Goal: Information Seeking & Learning: Learn about a topic

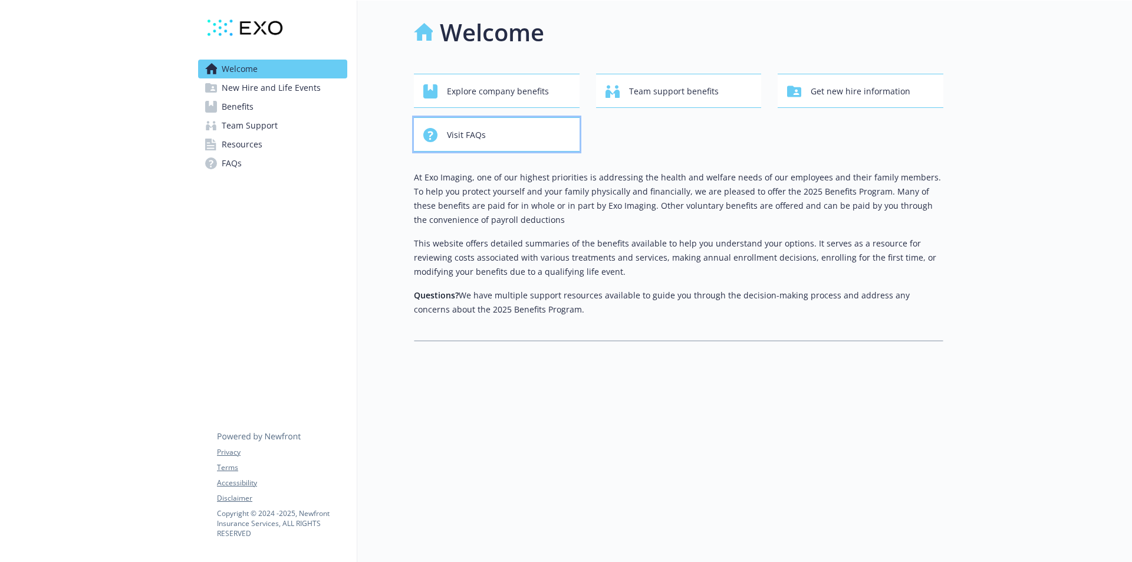
click at [470, 135] on span "Visit FAQs" at bounding box center [466, 135] width 39 height 22
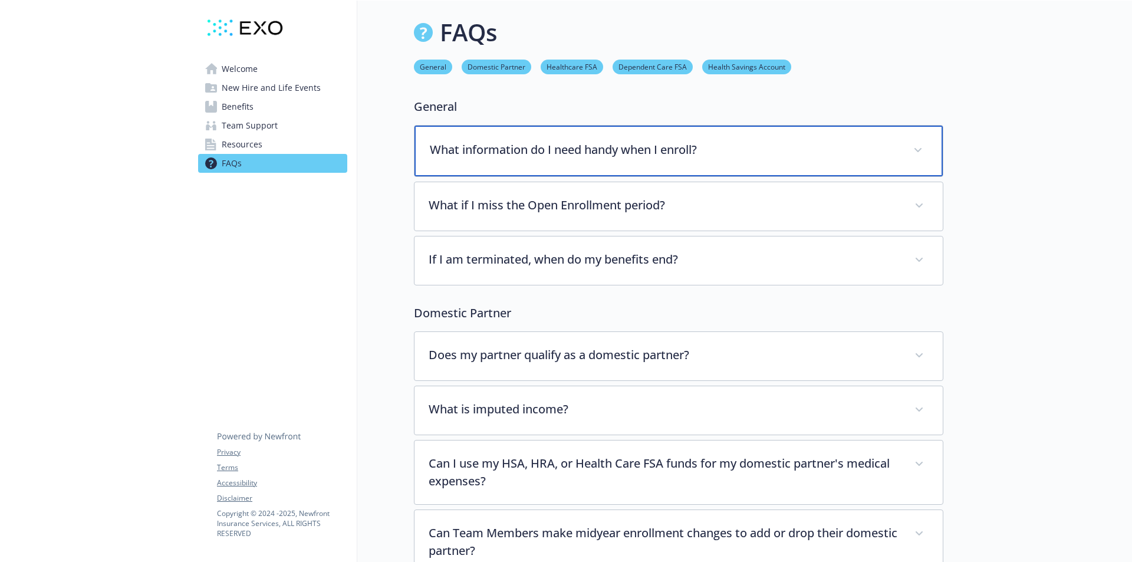
click at [920, 148] on icon at bounding box center [917, 150] width 7 height 4
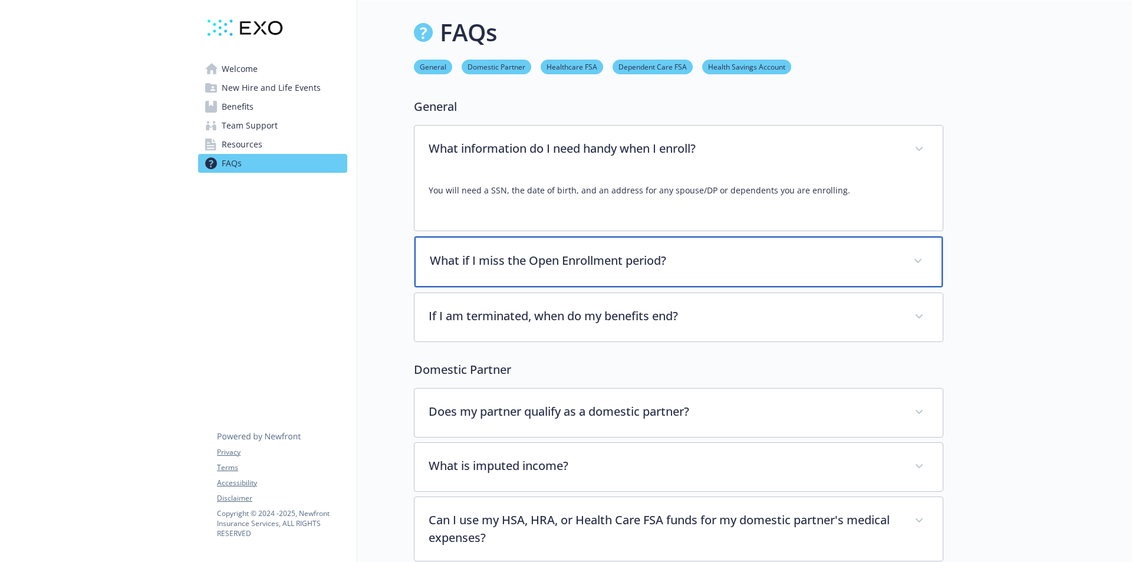
click at [921, 262] on span at bounding box center [917, 261] width 19 height 19
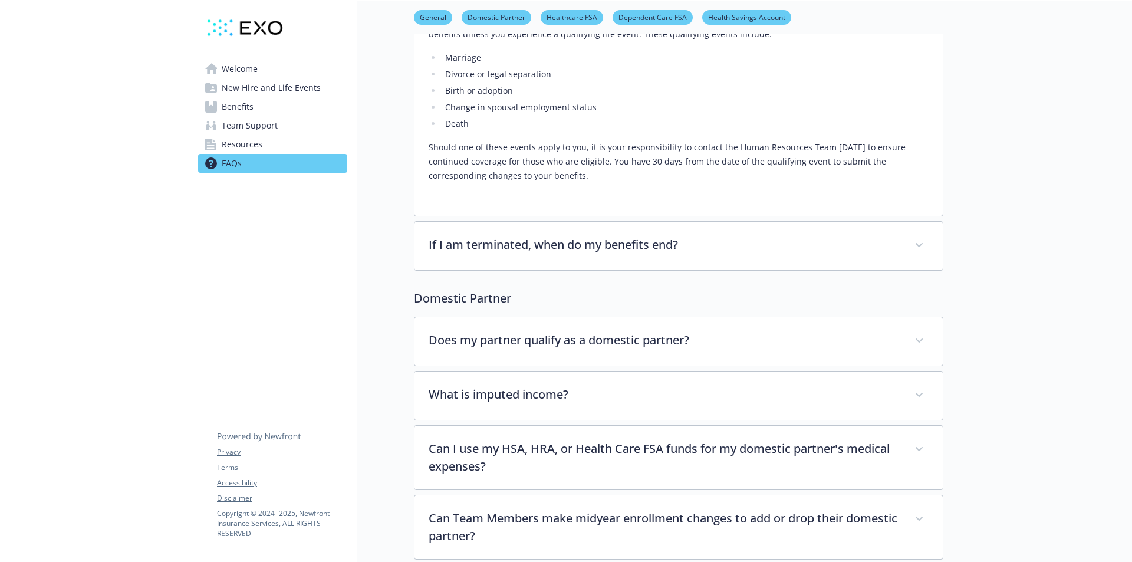
scroll to position [295, 0]
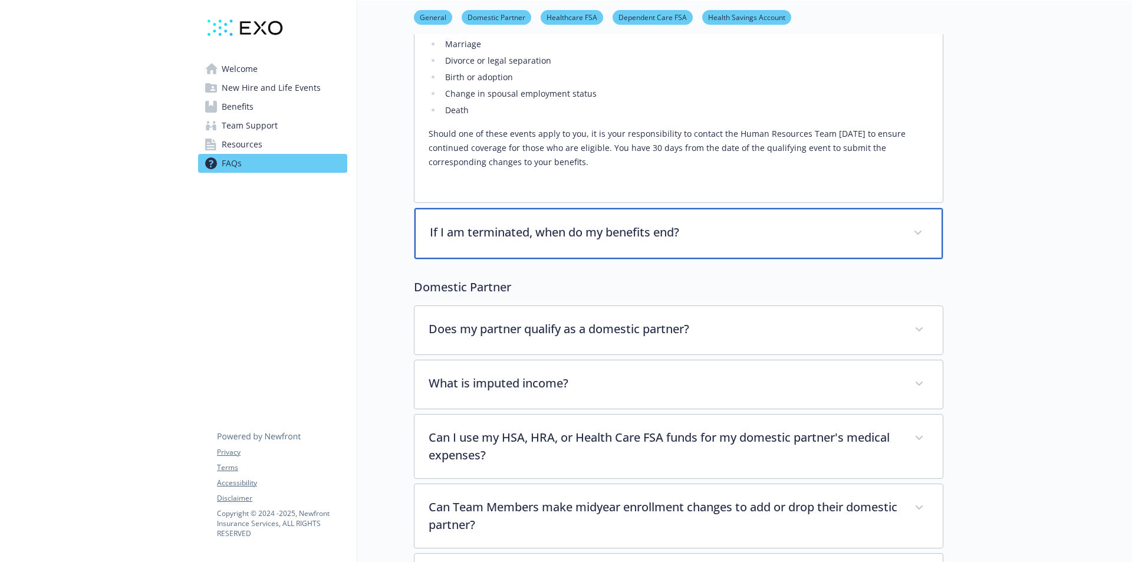
click at [924, 233] on span at bounding box center [917, 232] width 19 height 19
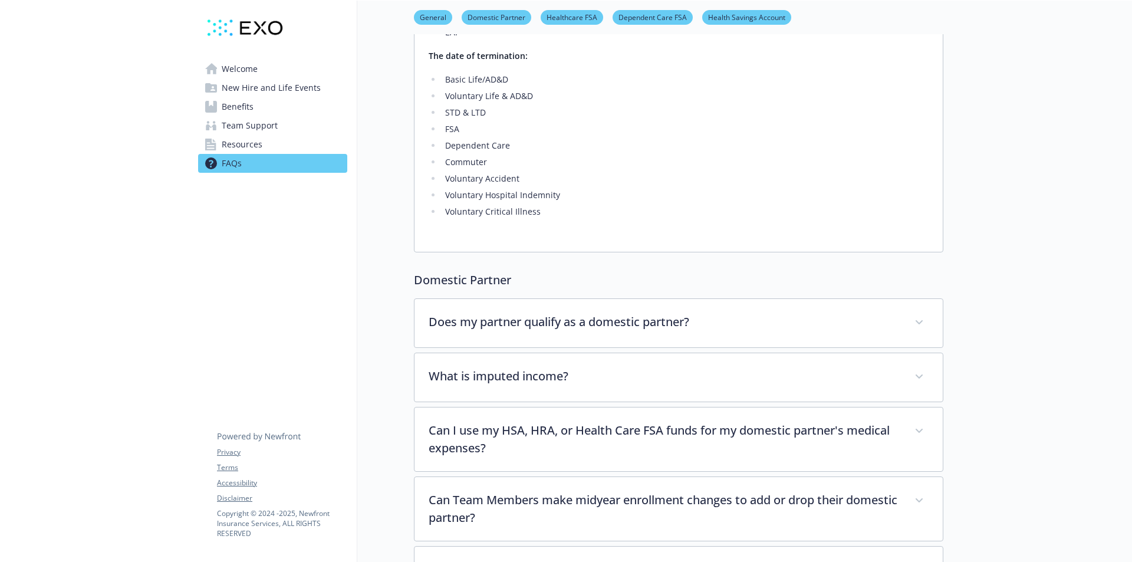
scroll to position [707, 0]
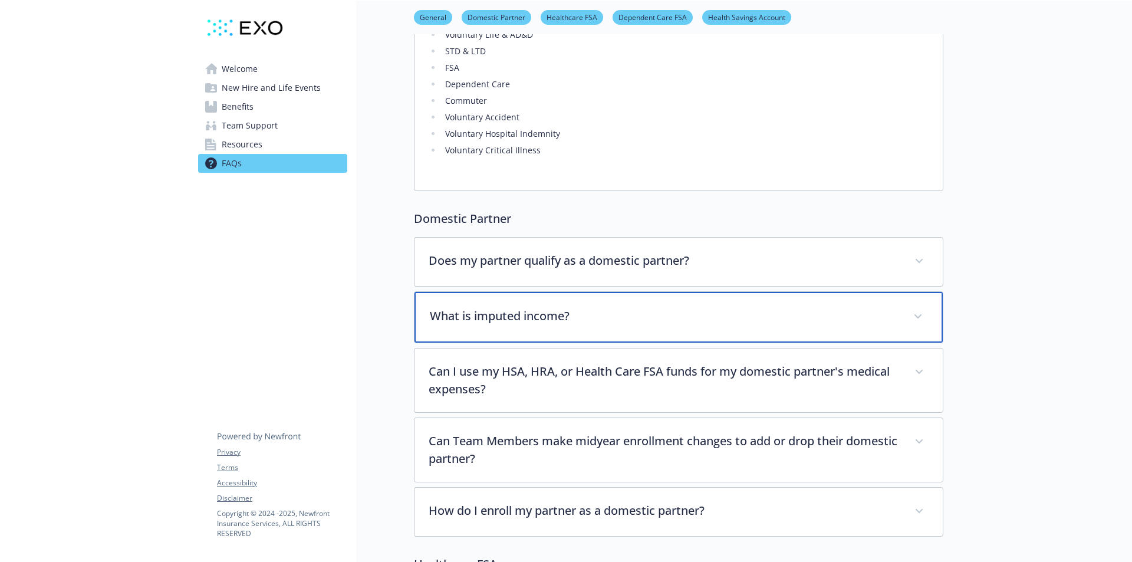
click at [919, 316] on icon at bounding box center [917, 316] width 7 height 5
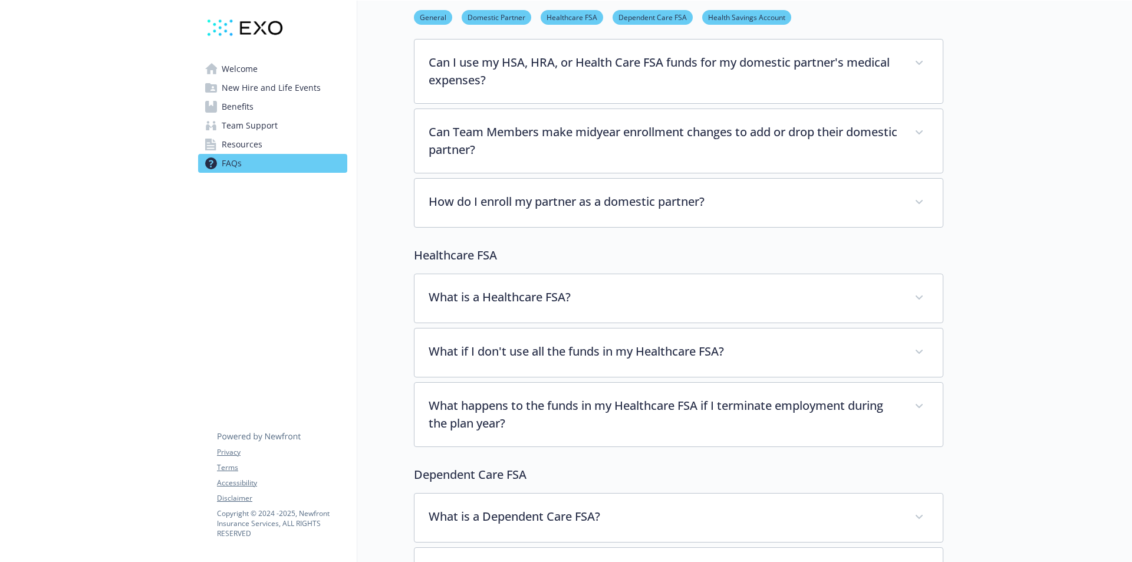
scroll to position [1355, 0]
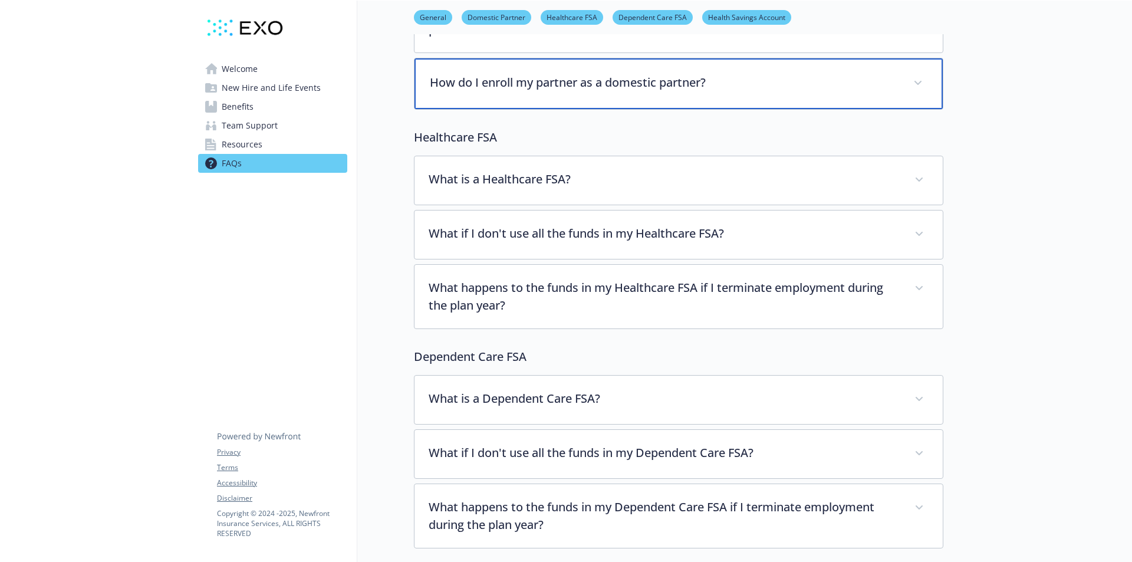
click at [915, 84] on span at bounding box center [917, 83] width 19 height 19
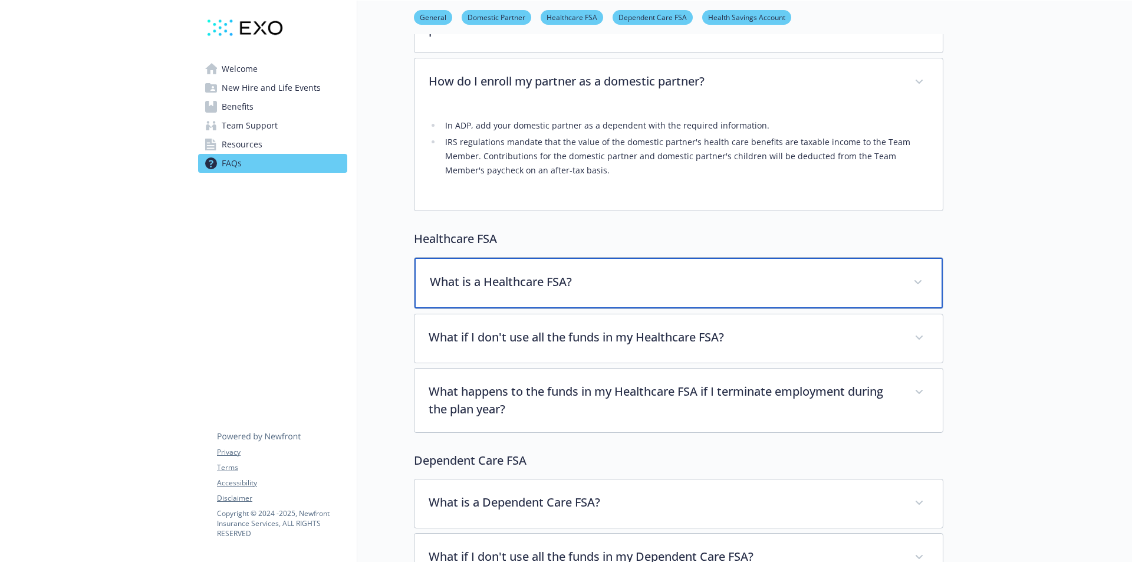
click at [921, 281] on span at bounding box center [917, 282] width 19 height 19
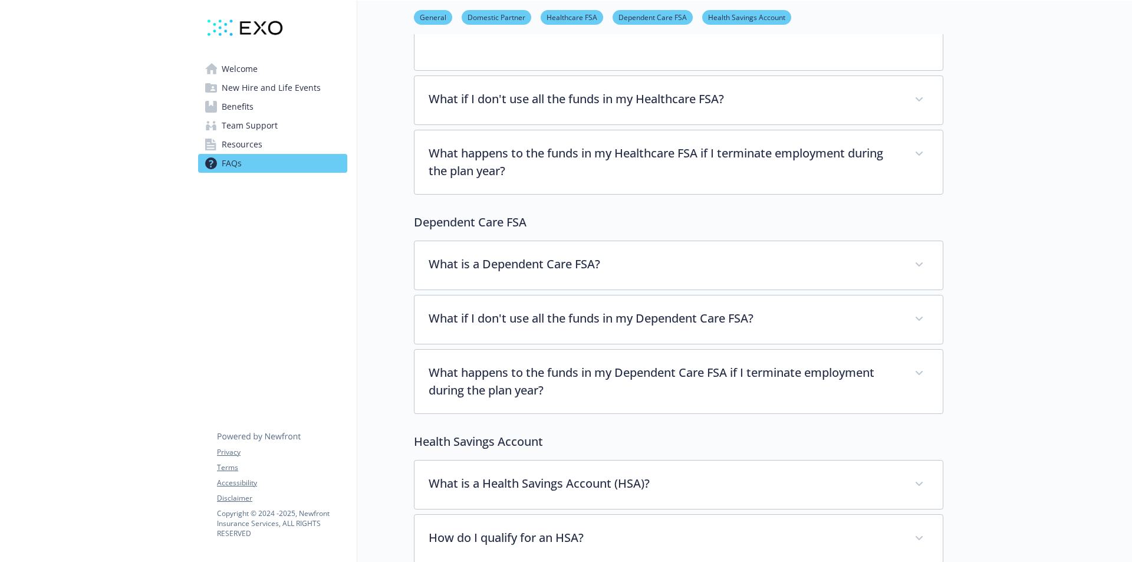
scroll to position [1709, 0]
